Goal: Task Accomplishment & Management: Use online tool/utility

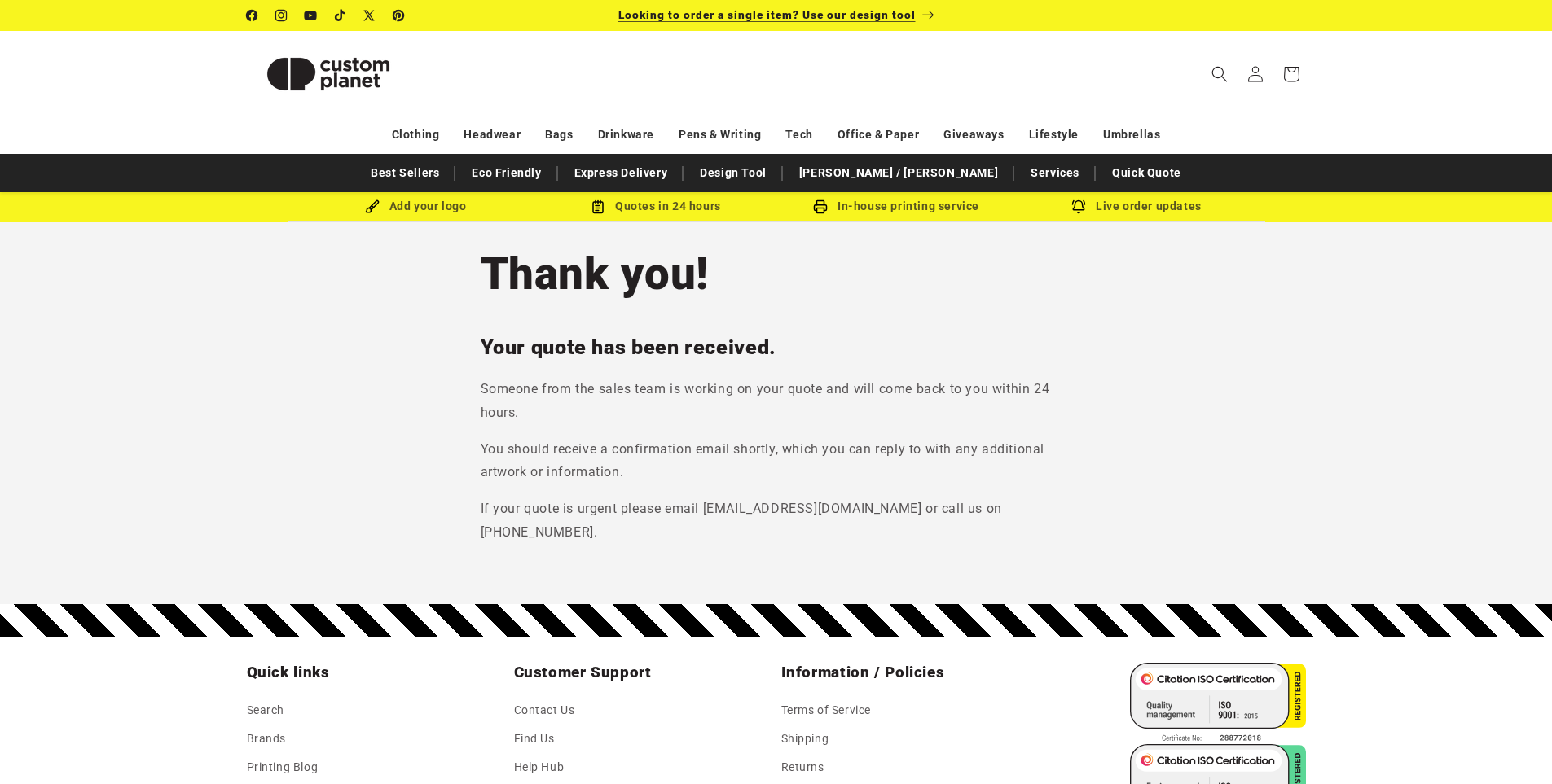
click at [921, 15] on p "Looking to order a single item? Use our design tool" at bounding box center [776, 15] width 316 height 31
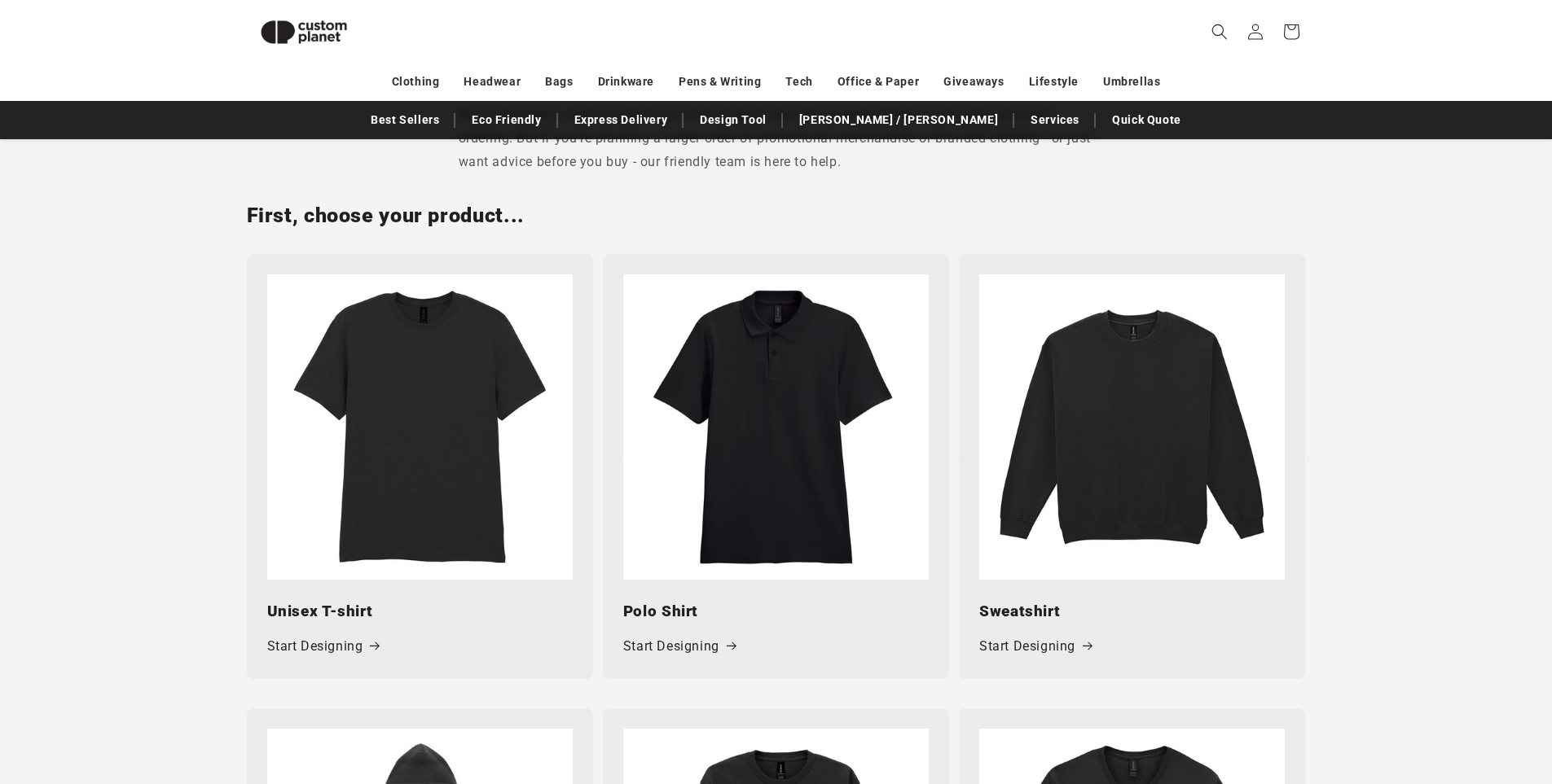
scroll to position [631, 0]
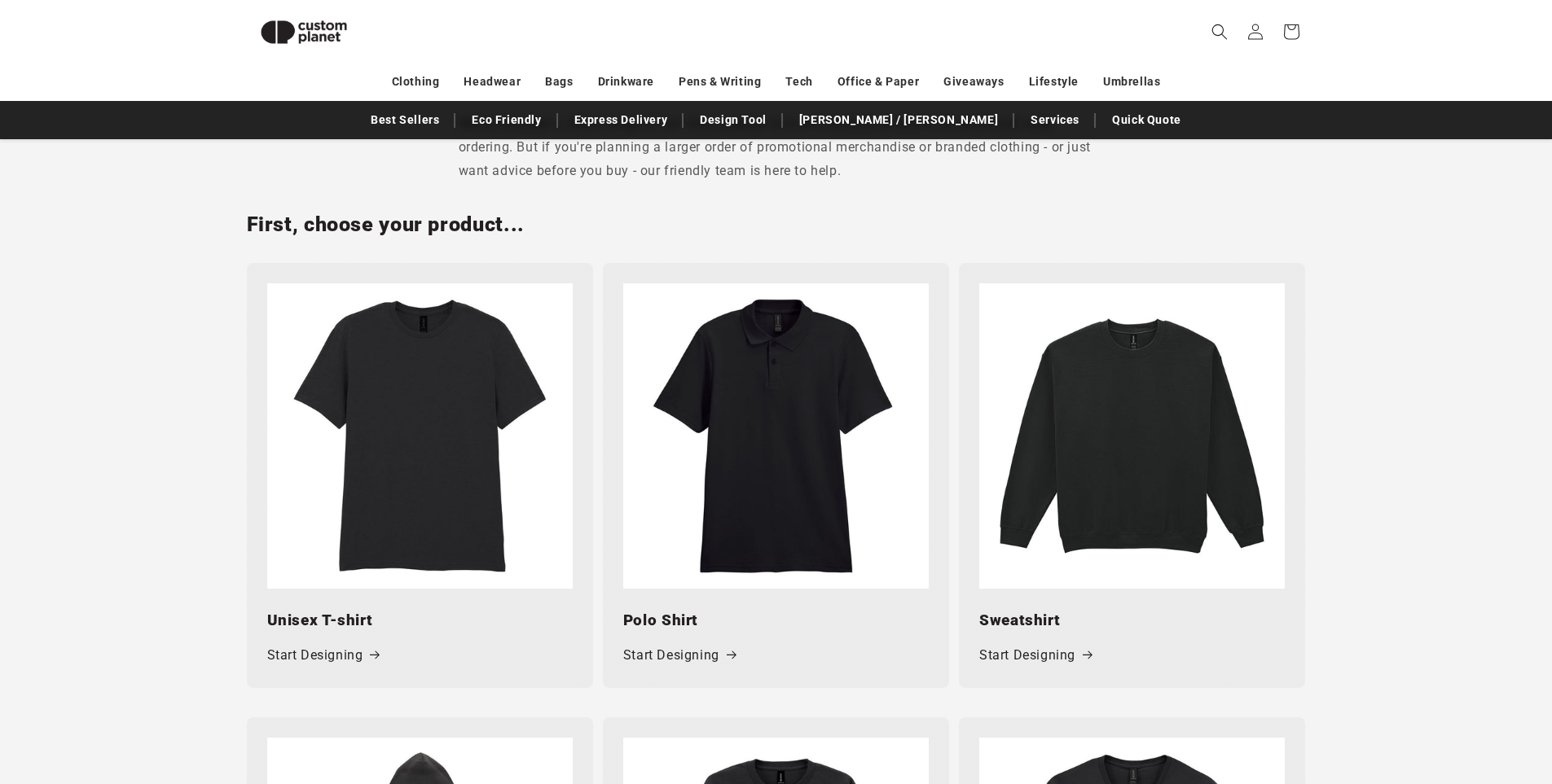
click at [768, 450] on img at bounding box center [776, 436] width 306 height 305
click at [331, 653] on link "Start Designing" at bounding box center [324, 656] width 112 height 24
